Goal: Transaction & Acquisition: Purchase product/service

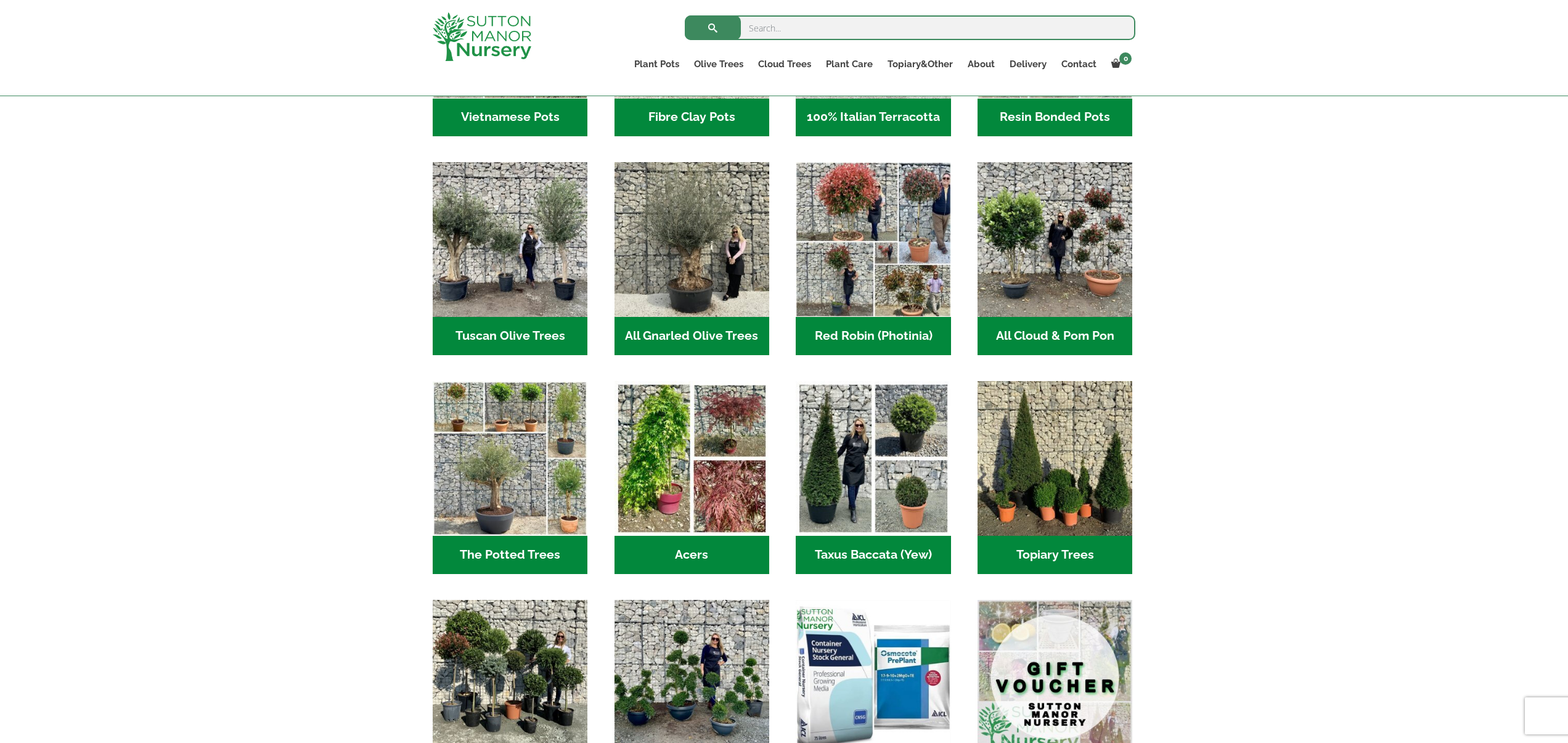
scroll to position [566, 0]
click at [1047, 276] on img "Visit product category All Cloud & Pom Pon" at bounding box center [1055, 239] width 163 height 163
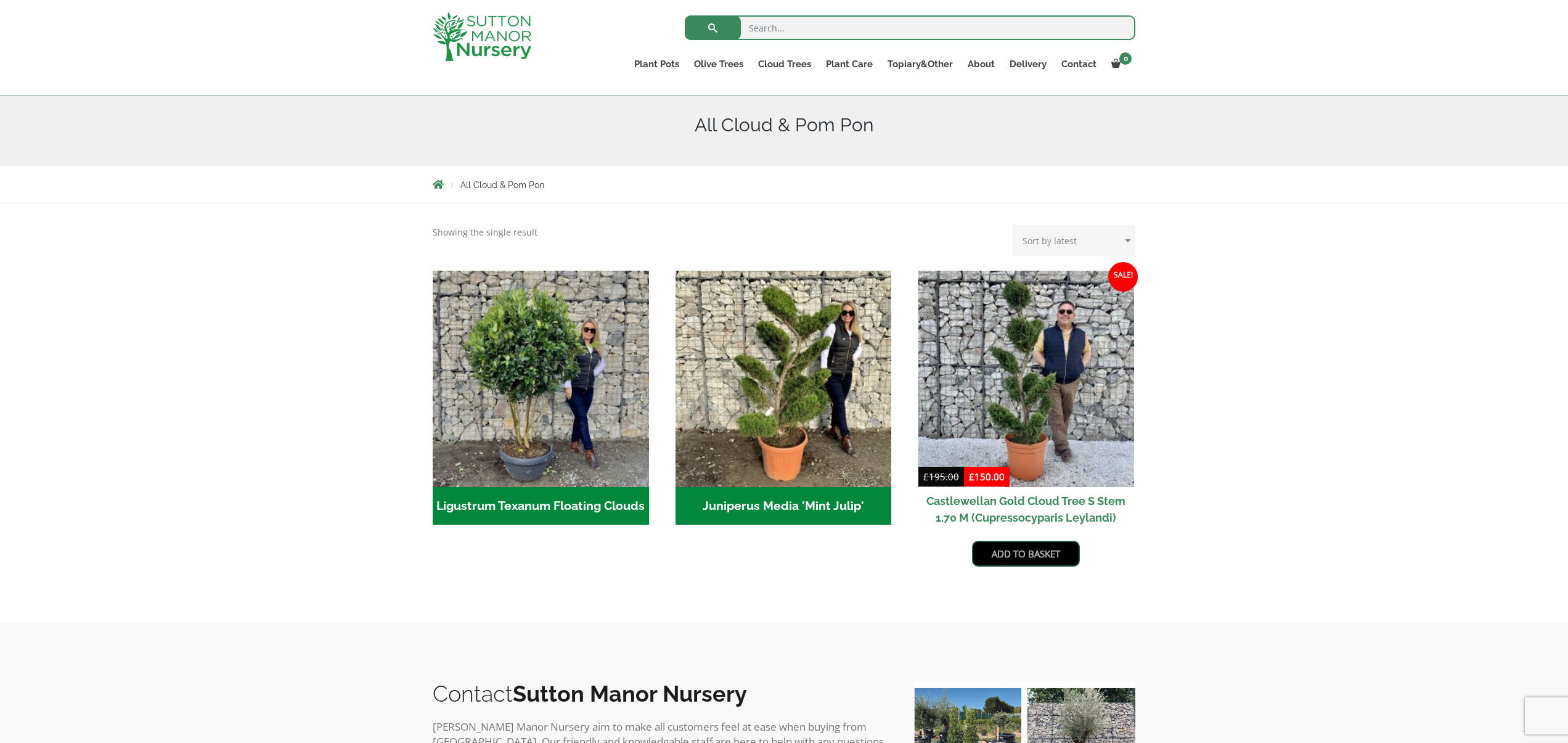
scroll to position [139, 0]
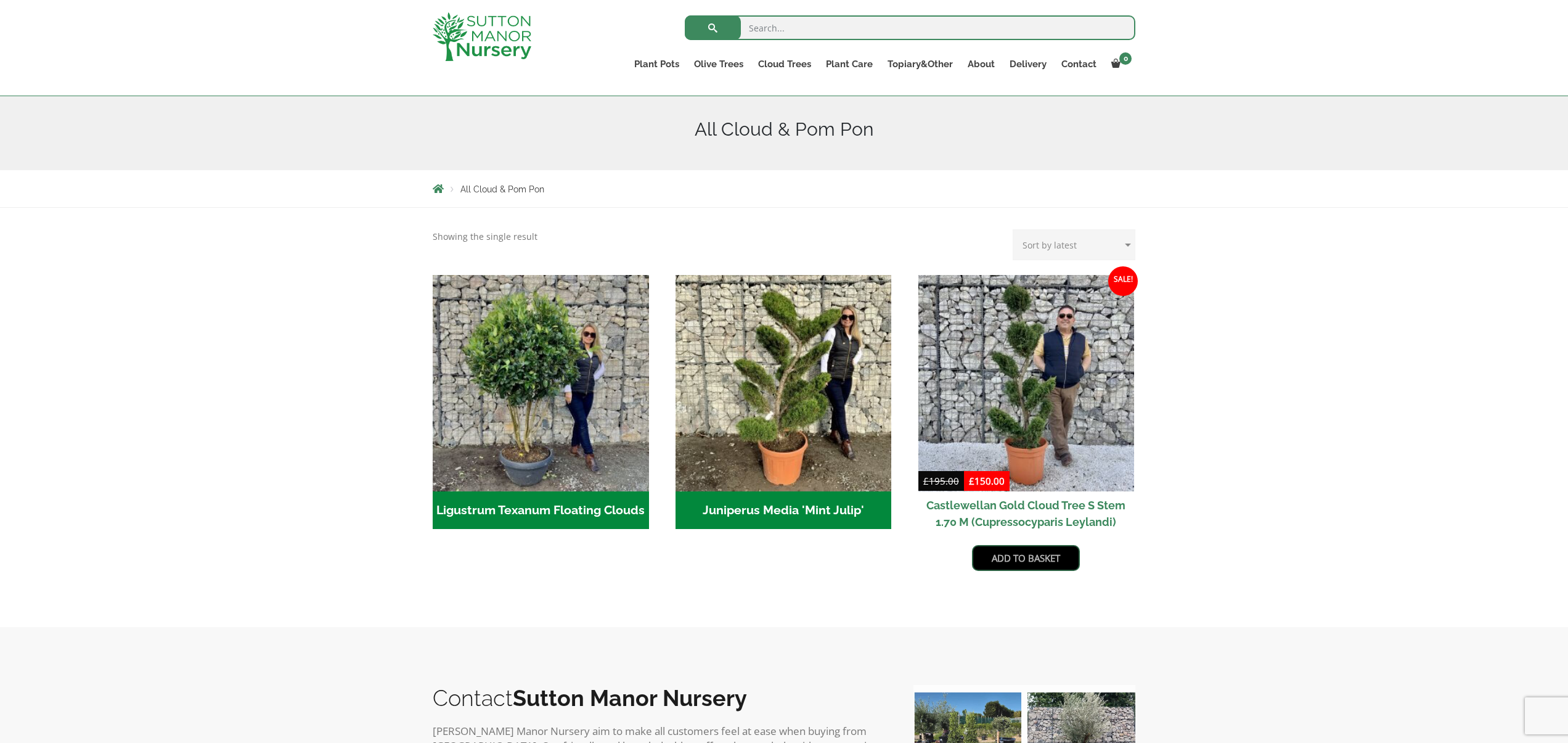
click at [1030, 555] on link "Add to basket" at bounding box center [1026, 558] width 108 height 26
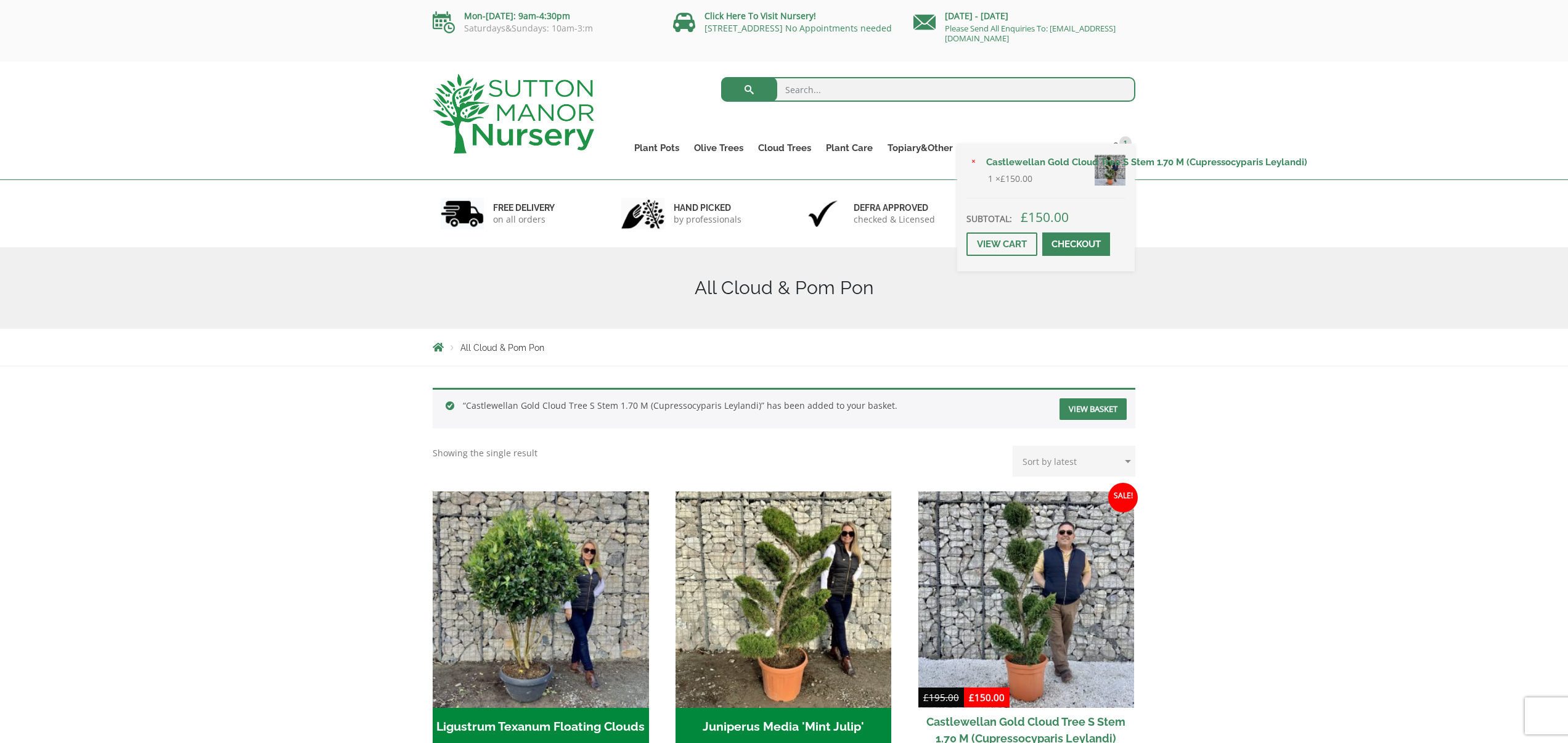
click at [1076, 244] on span at bounding box center [1076, 244] width 0 height 0
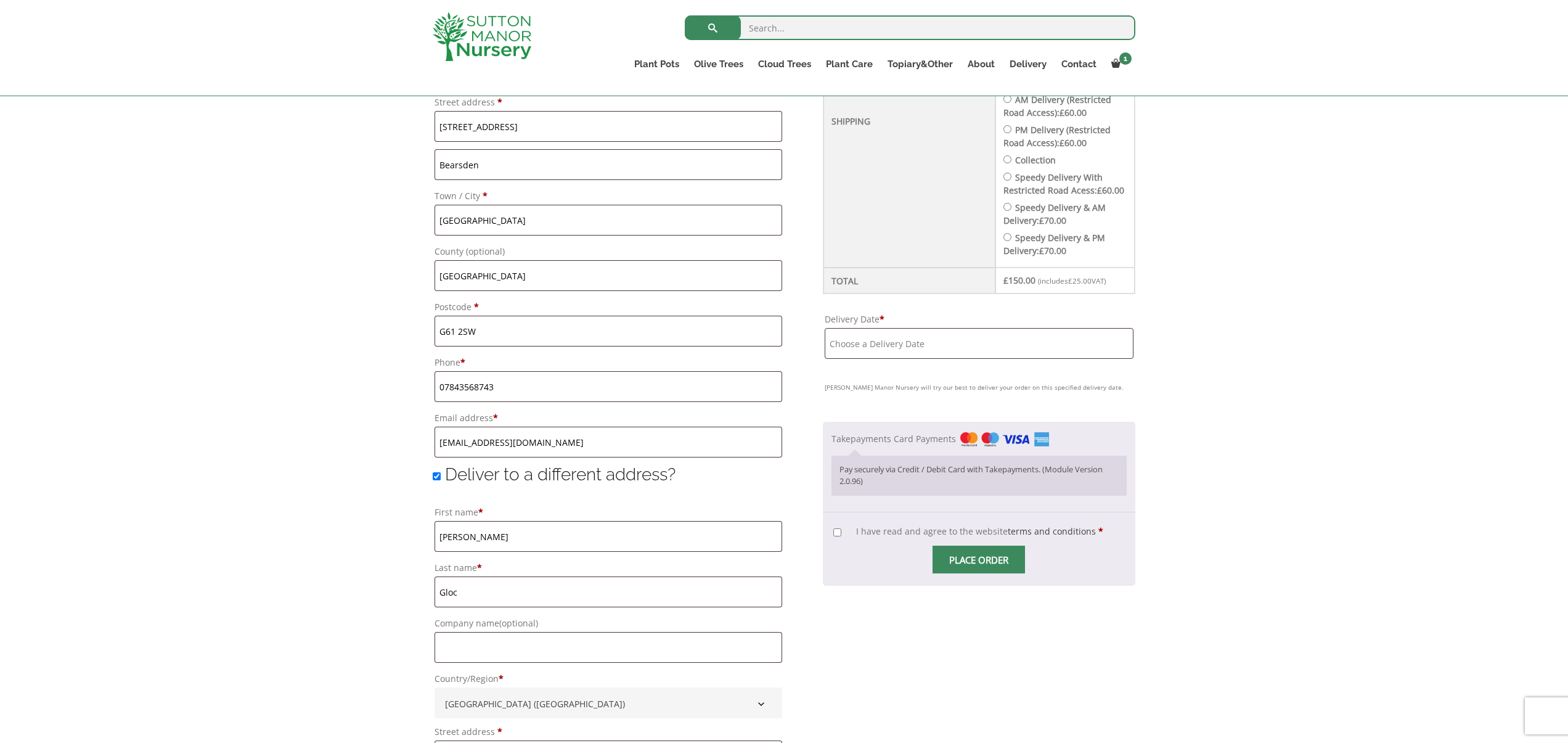
scroll to position [583, 0]
click at [840, 535] on input "I have read and agree to the website terms and conditions *" at bounding box center [837, 532] width 8 height 8
checkbox input "true"
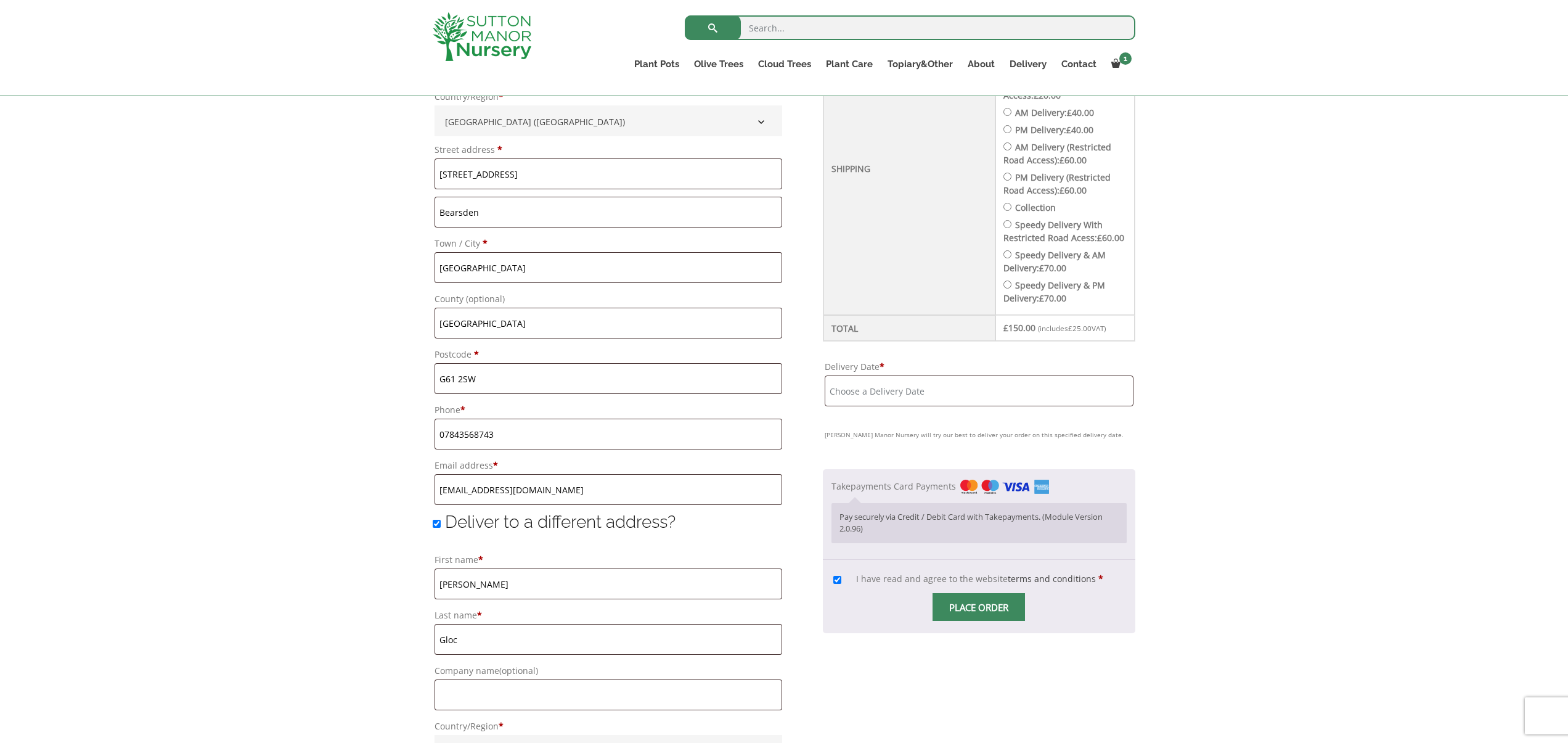
scroll to position [544, 0]
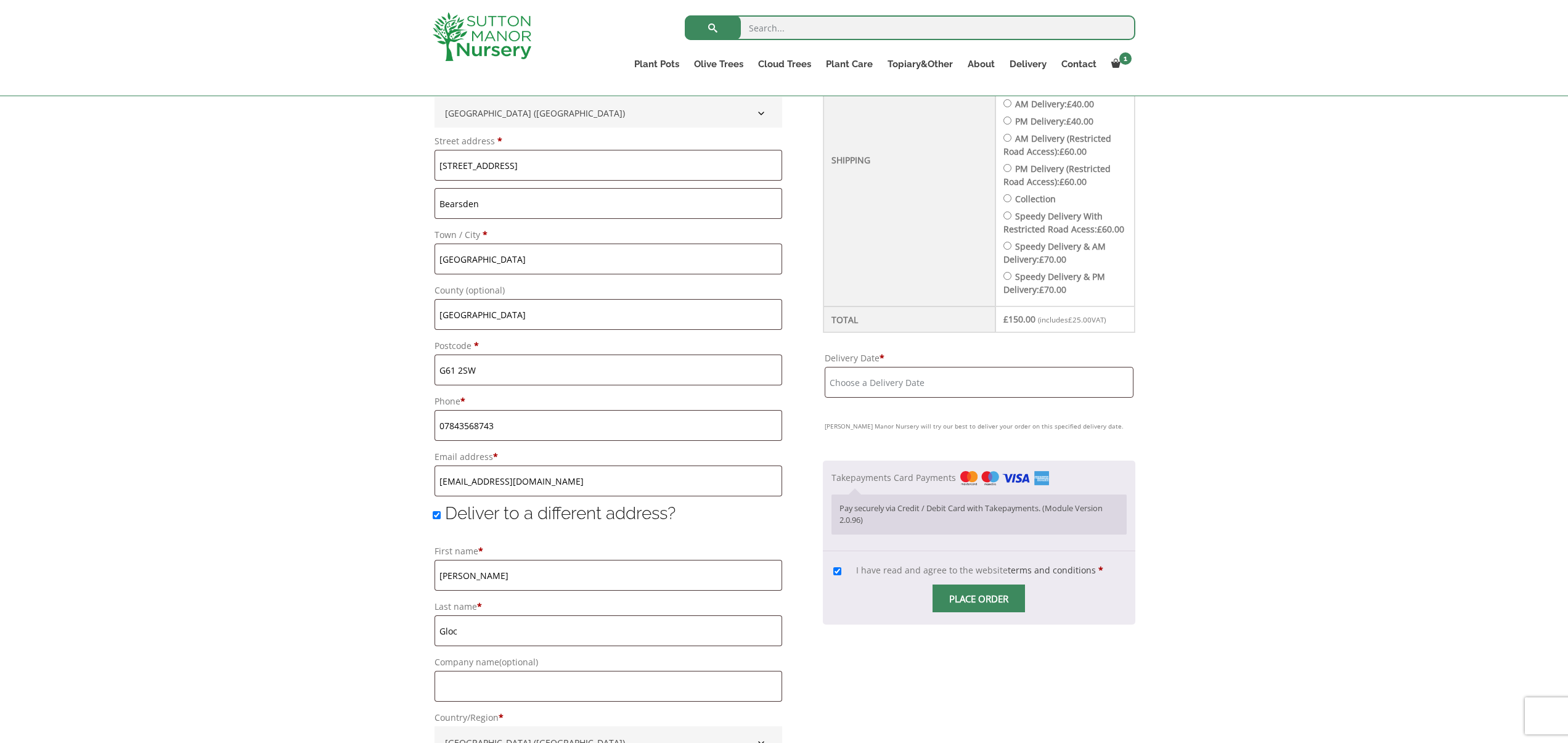
click at [989, 612] on input "Place order" at bounding box center [978, 598] width 92 height 28
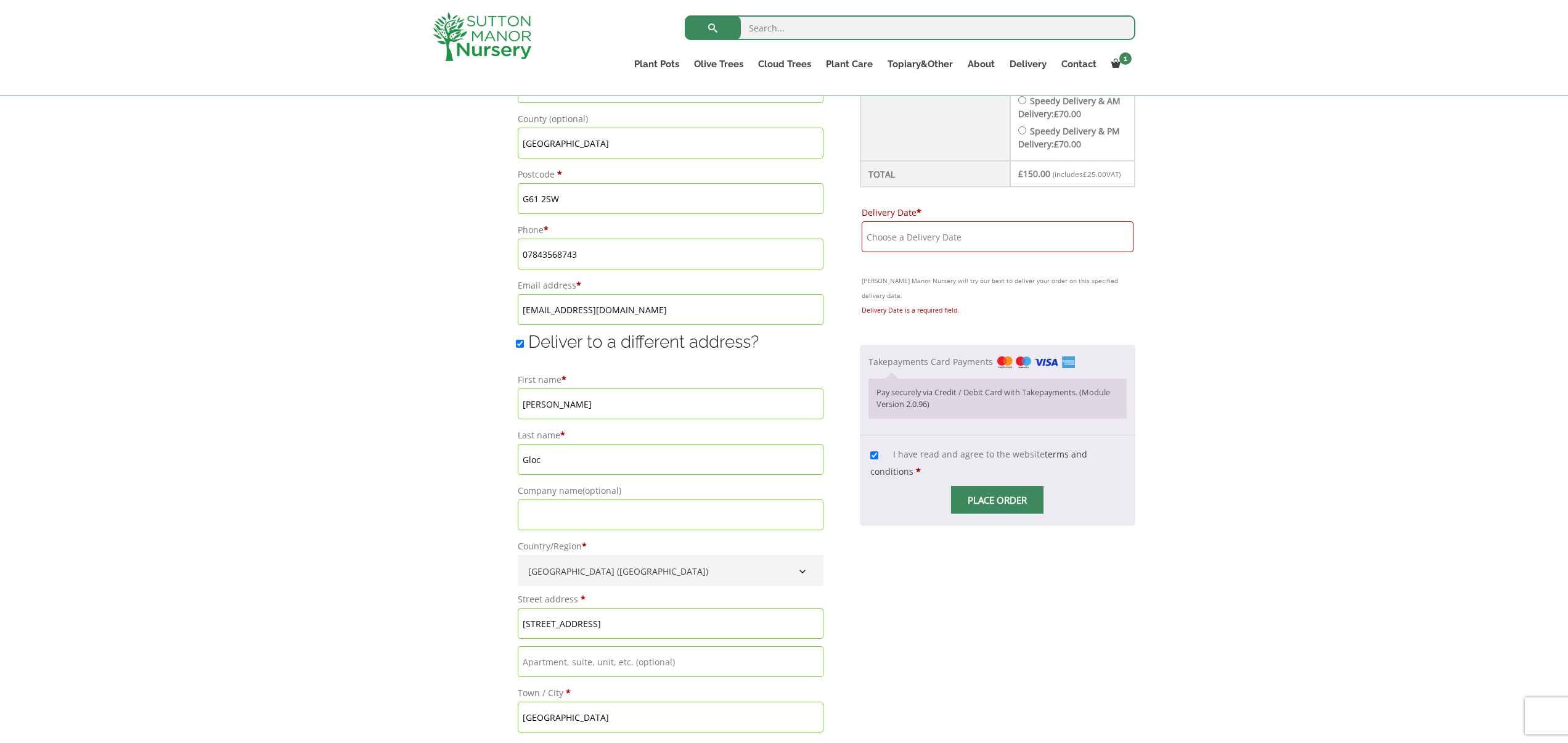
scroll to position [713, 0]
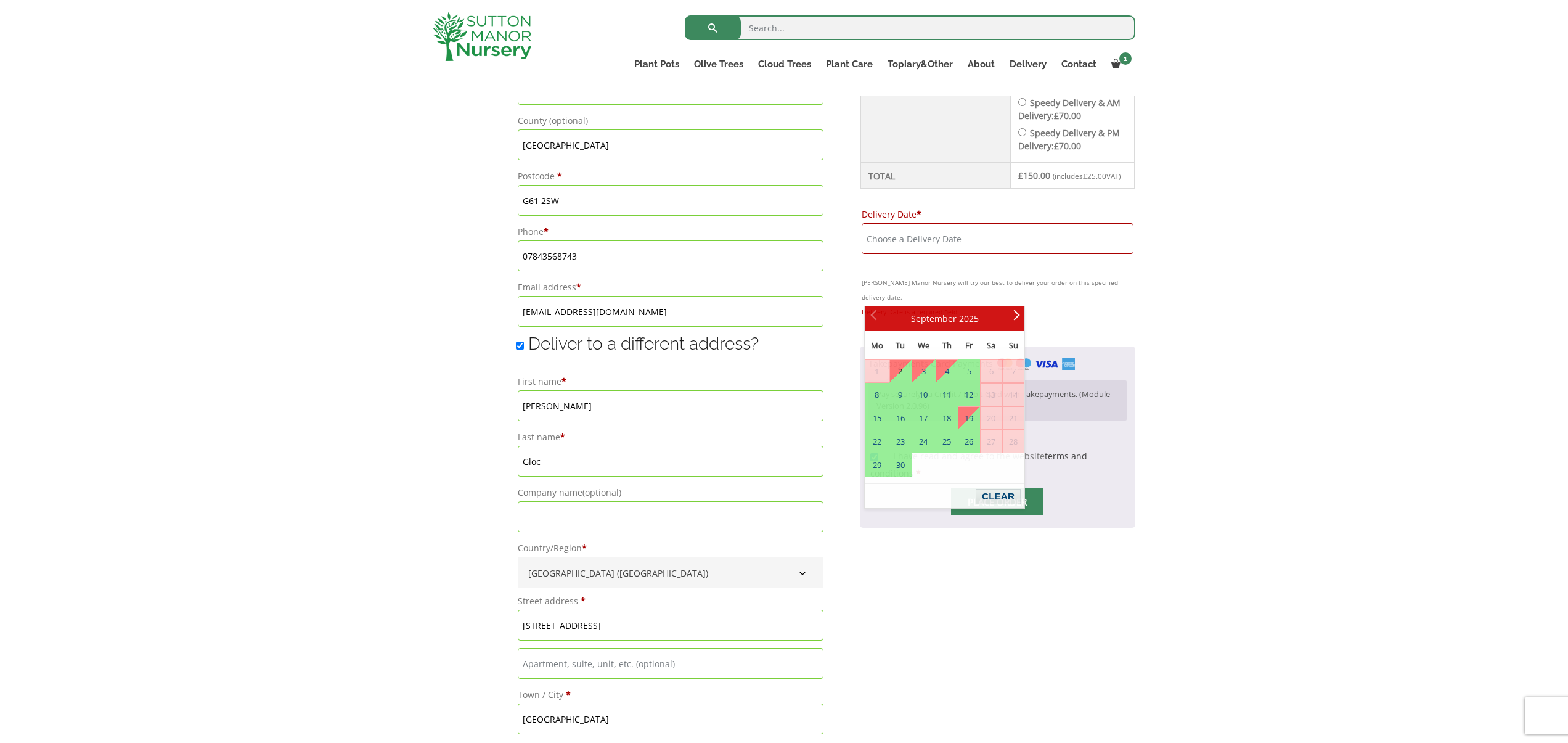
click at [971, 254] on input "Delivery Date *" at bounding box center [997, 239] width 272 height 31
click at [898, 368] on link "2" at bounding box center [900, 370] width 21 height 22
type input "2 September, 2025"
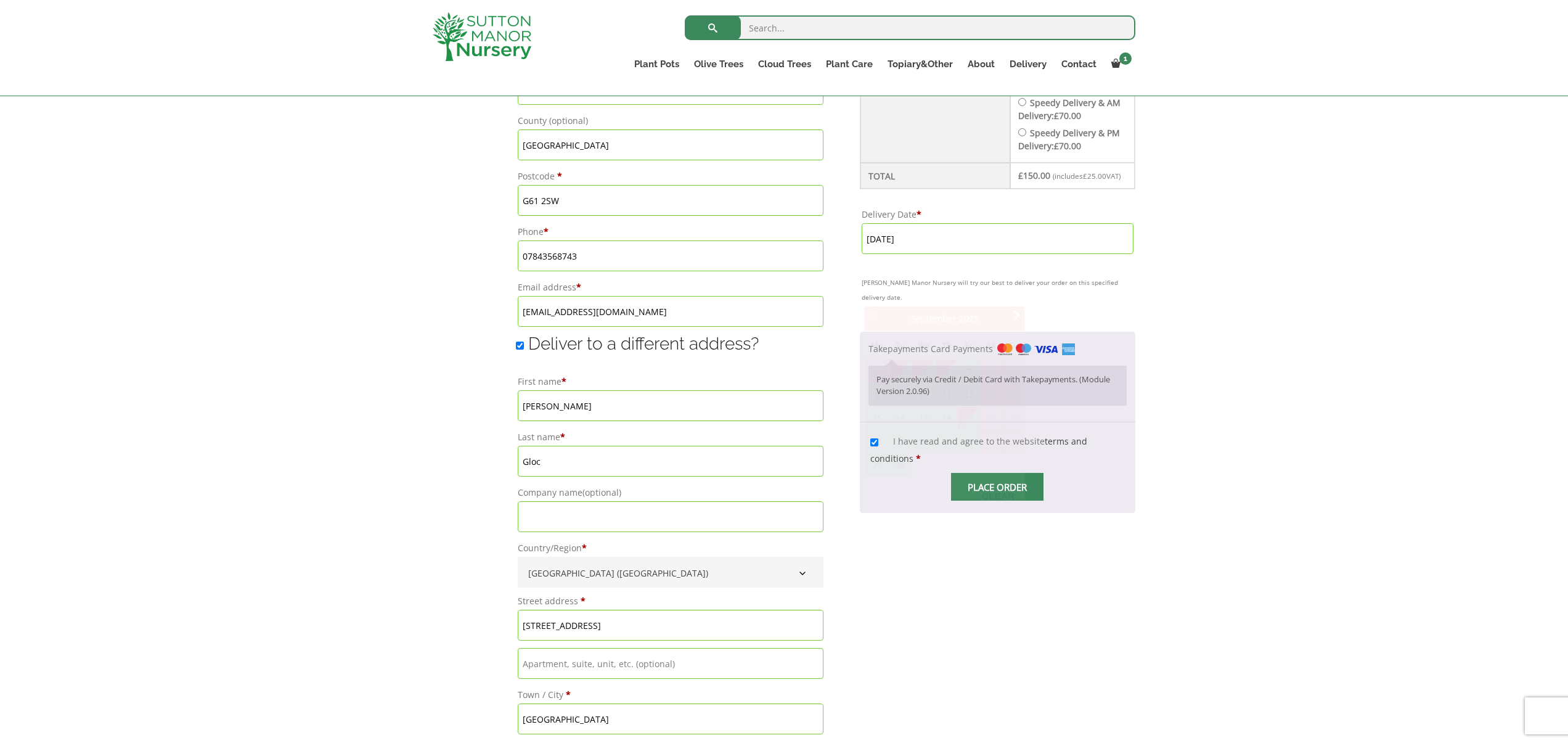
click at [937, 254] on input "2 September, 2025" at bounding box center [997, 239] width 272 height 31
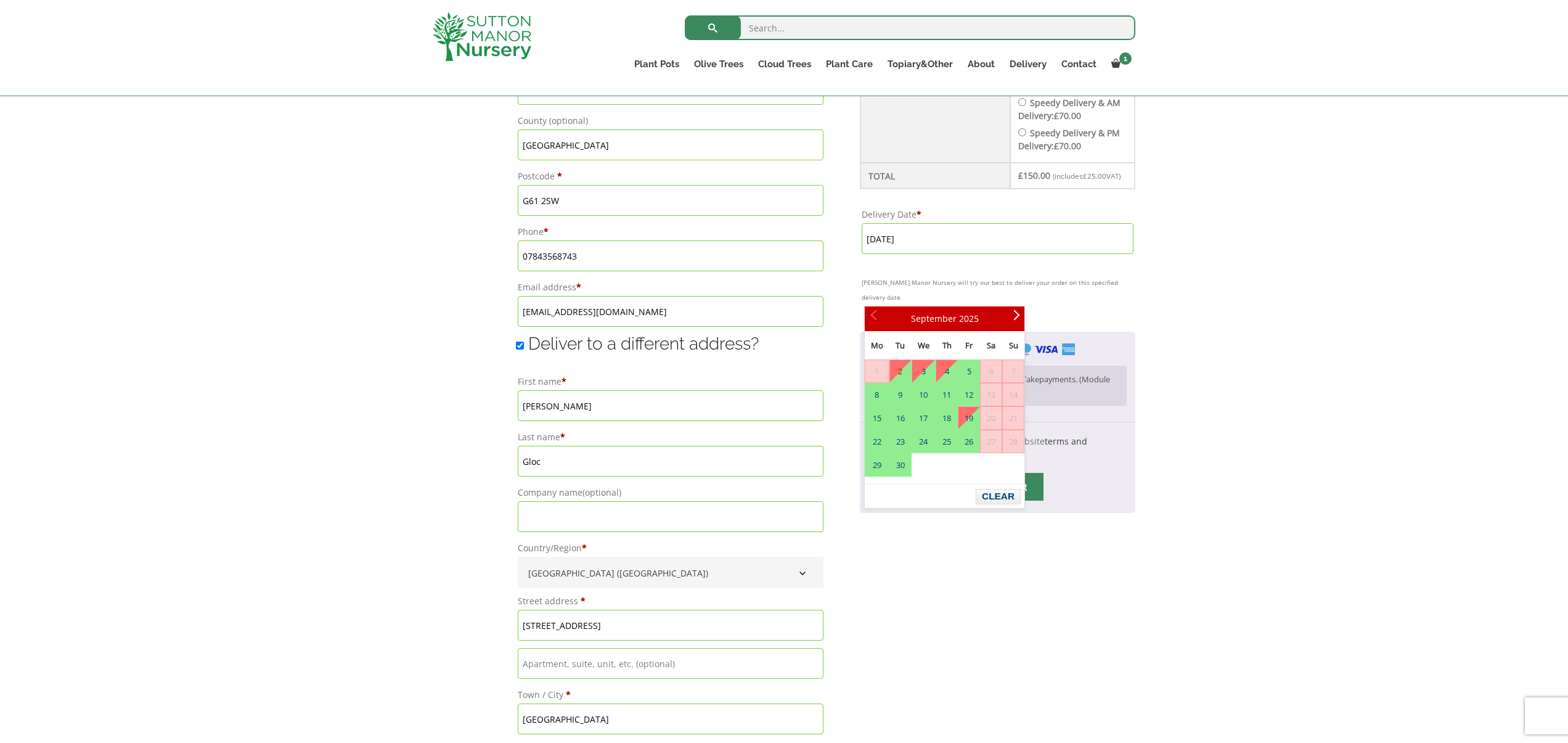
click at [877, 366] on span "1" at bounding box center [877, 370] width 23 height 22
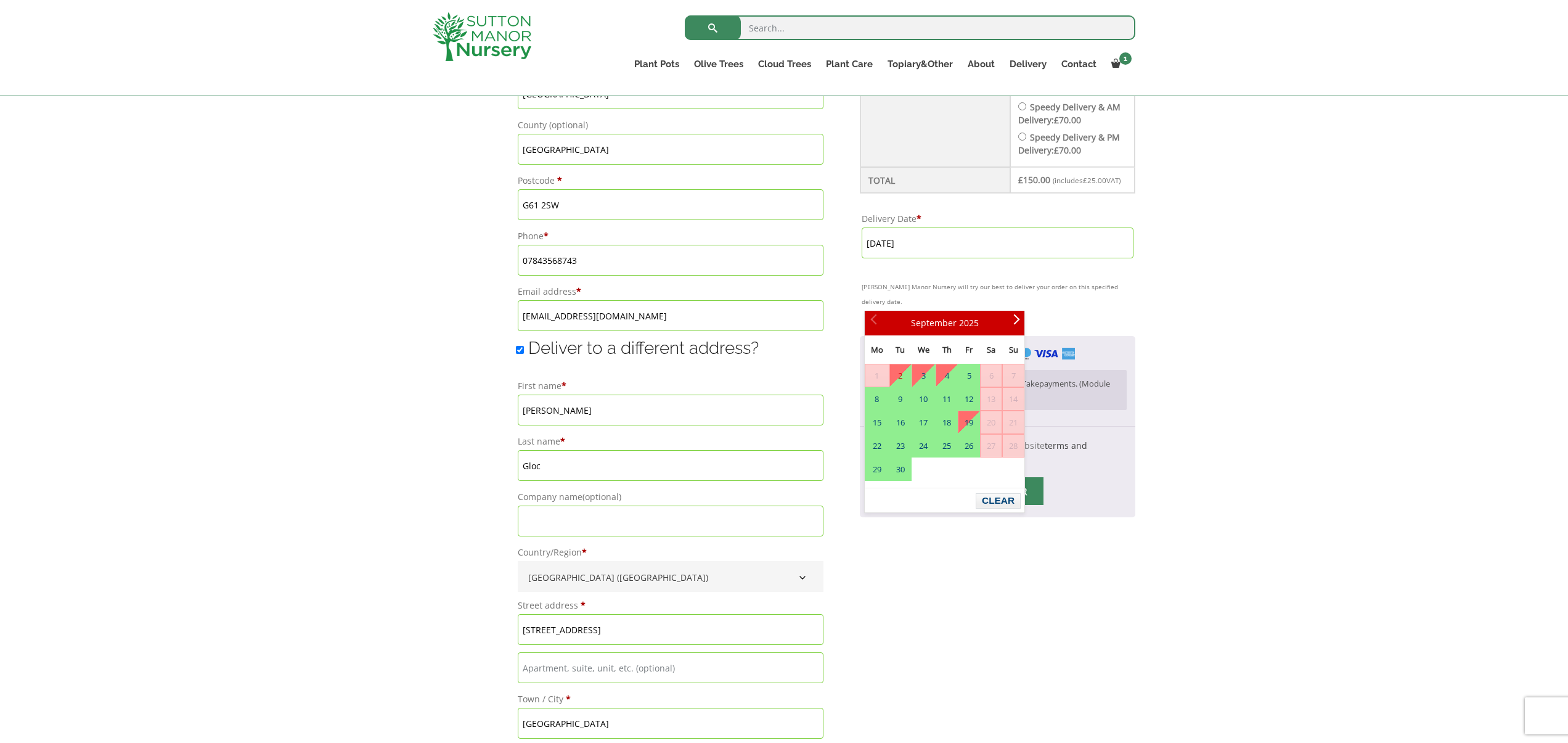
scroll to position [713, 0]
click at [1160, 302] on div "Have a coupon? Click here to enter your code Apply coupon Delivery Date is a re…" at bounding box center [784, 290] width 1568 height 1318
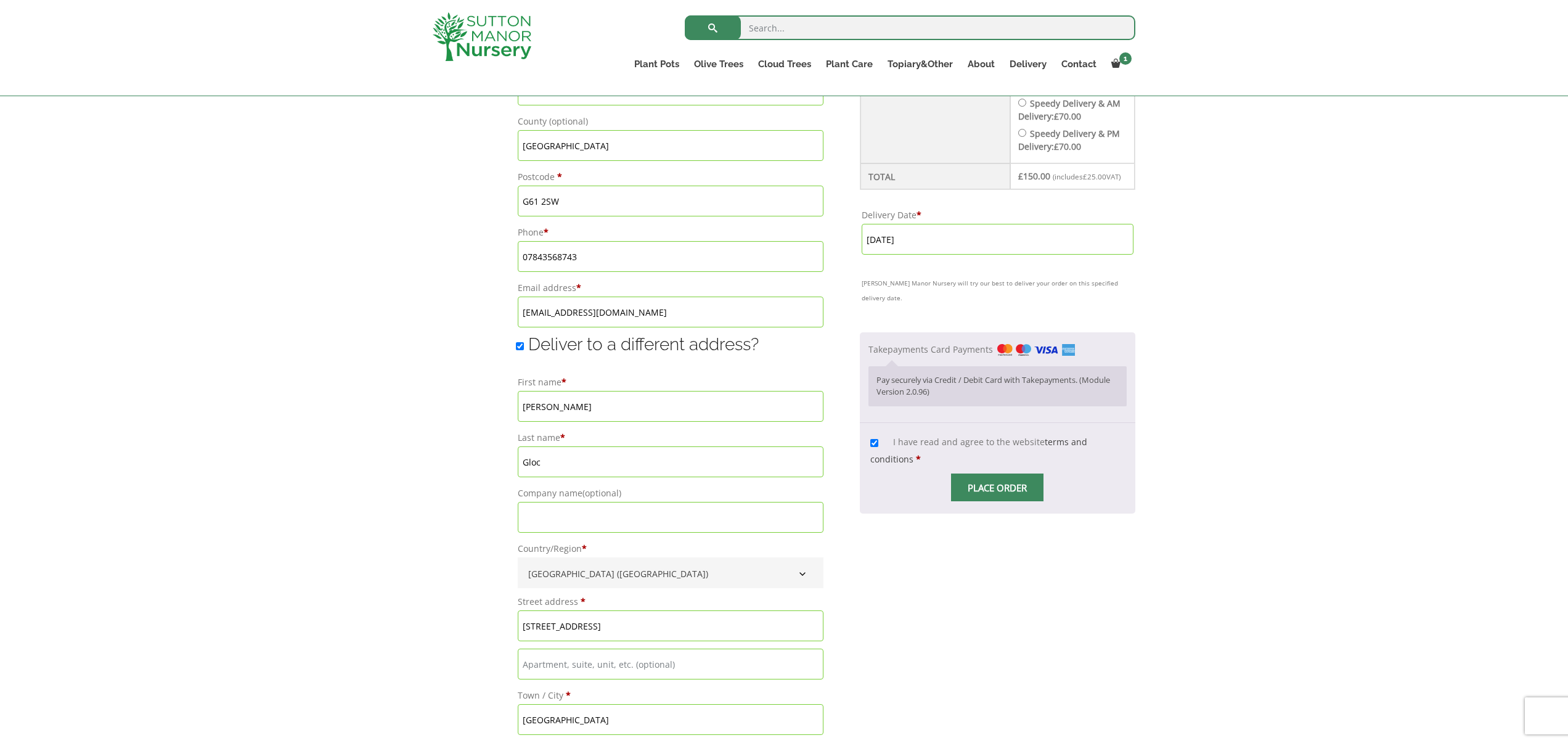
click at [1015, 501] on input "Place order" at bounding box center [997, 487] width 92 height 28
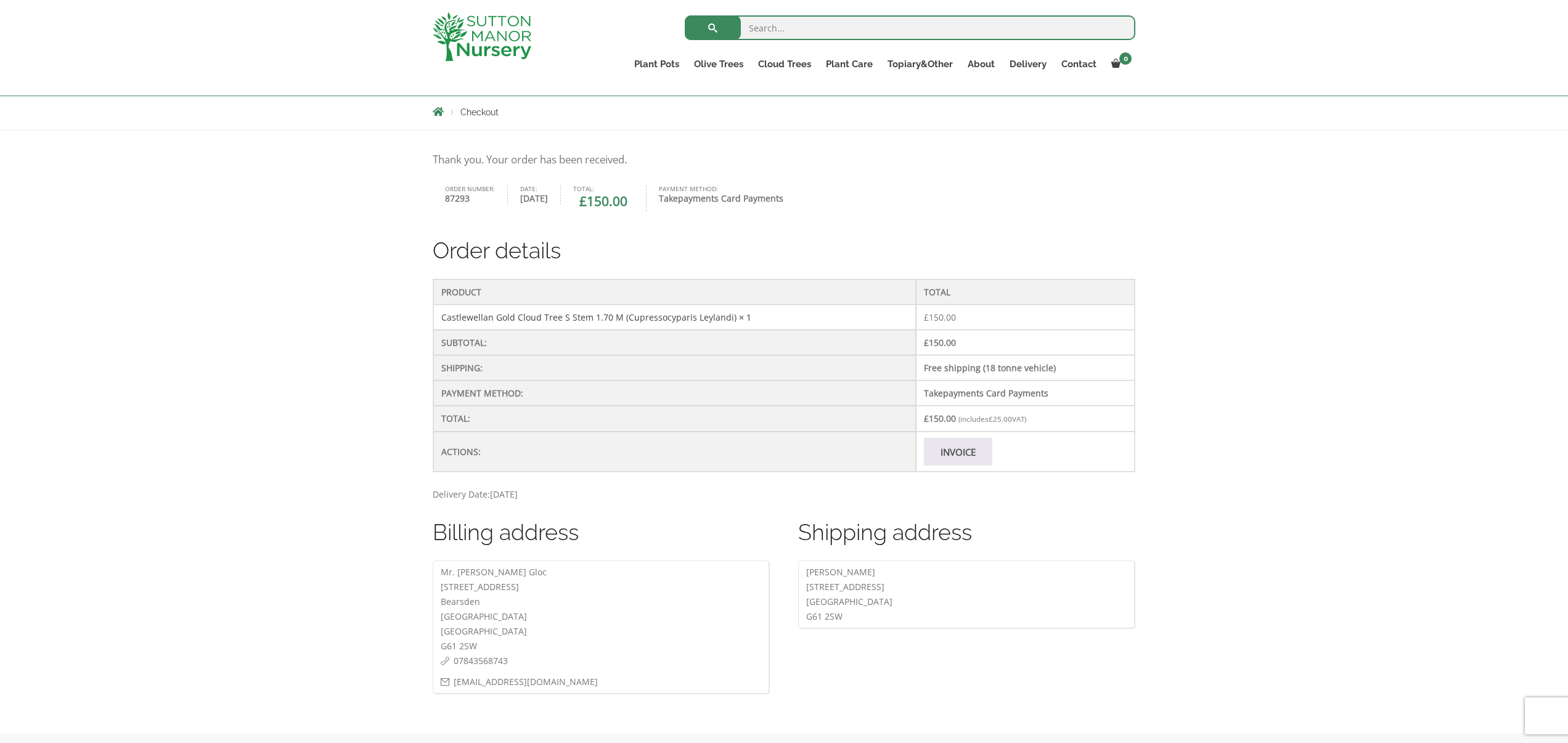
scroll to position [214, 0]
